Goal: Find specific page/section: Find specific page/section

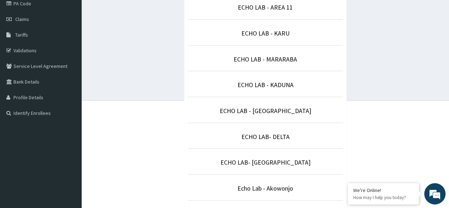
scroll to position [116, 0]
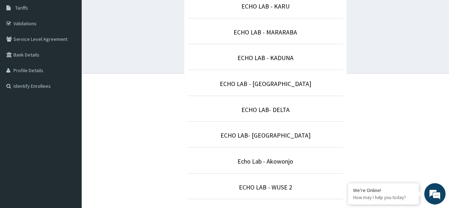
click at [265, 163] on p "Echo Lab - Akowonjo" at bounding box center [265, 160] width 155 height 9
click at [258, 159] on link "Echo Lab - Akowonjo" at bounding box center [265, 161] width 56 height 8
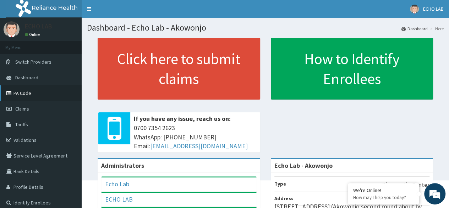
click at [35, 95] on link "PA Code" at bounding box center [41, 93] width 82 height 16
